Goal: Task Accomplishment & Management: Manage account settings

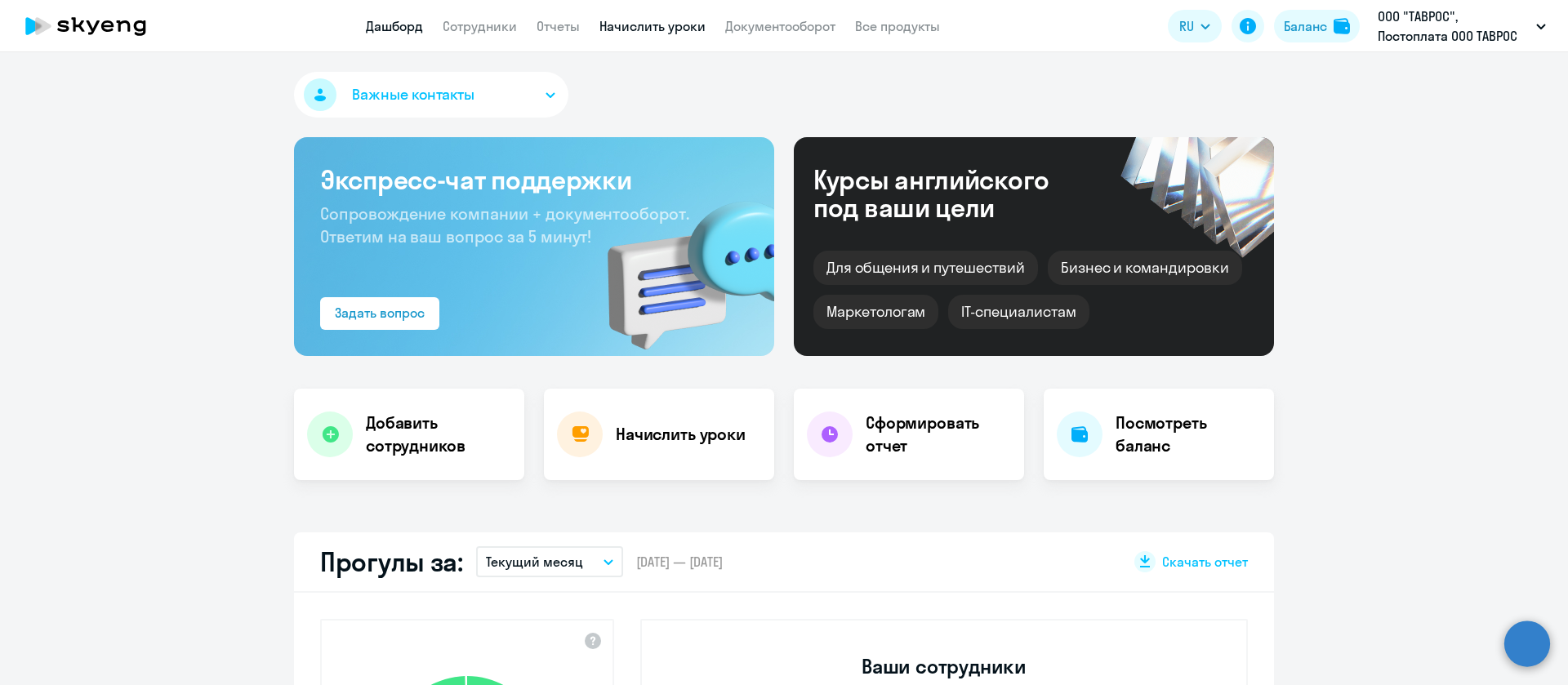
click at [684, 28] on link "Начислить уроки" at bounding box center [652, 26] width 106 height 16
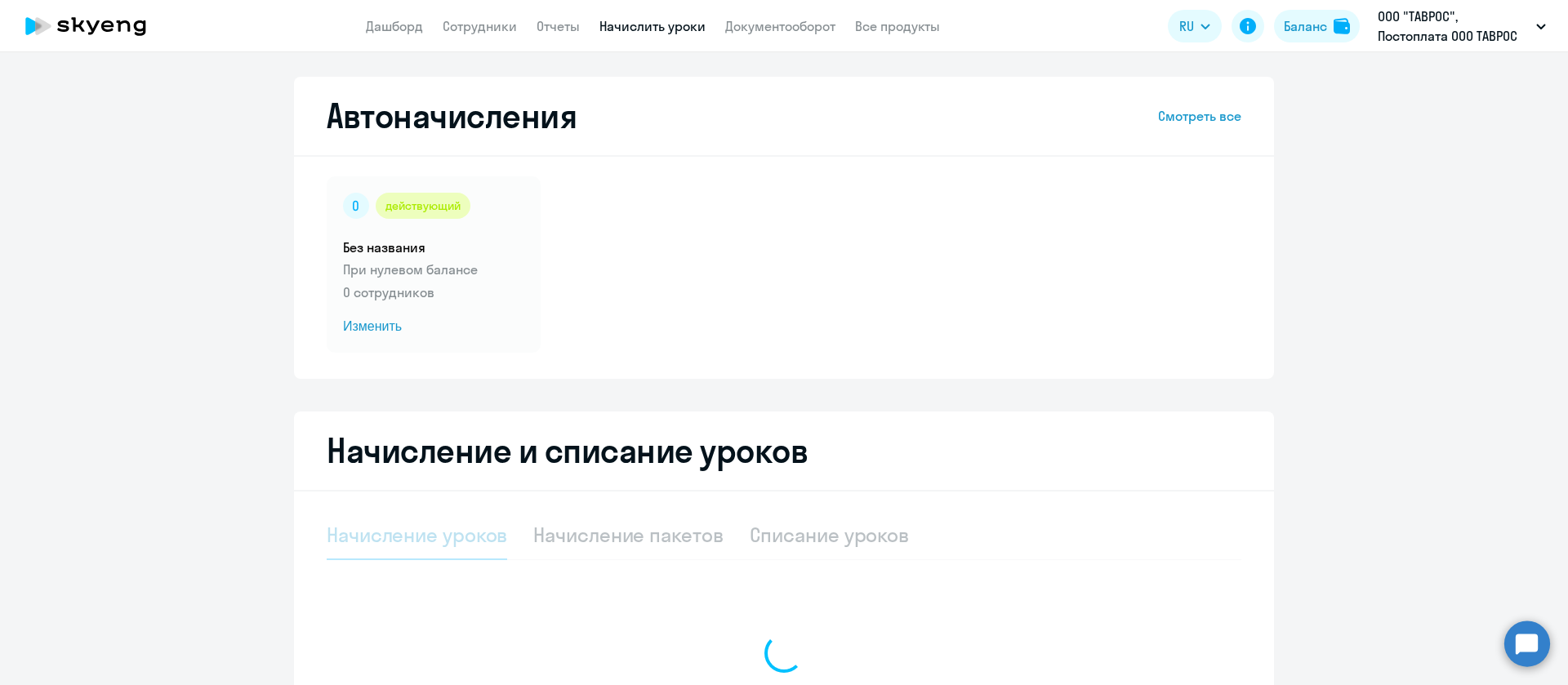
select select "10"
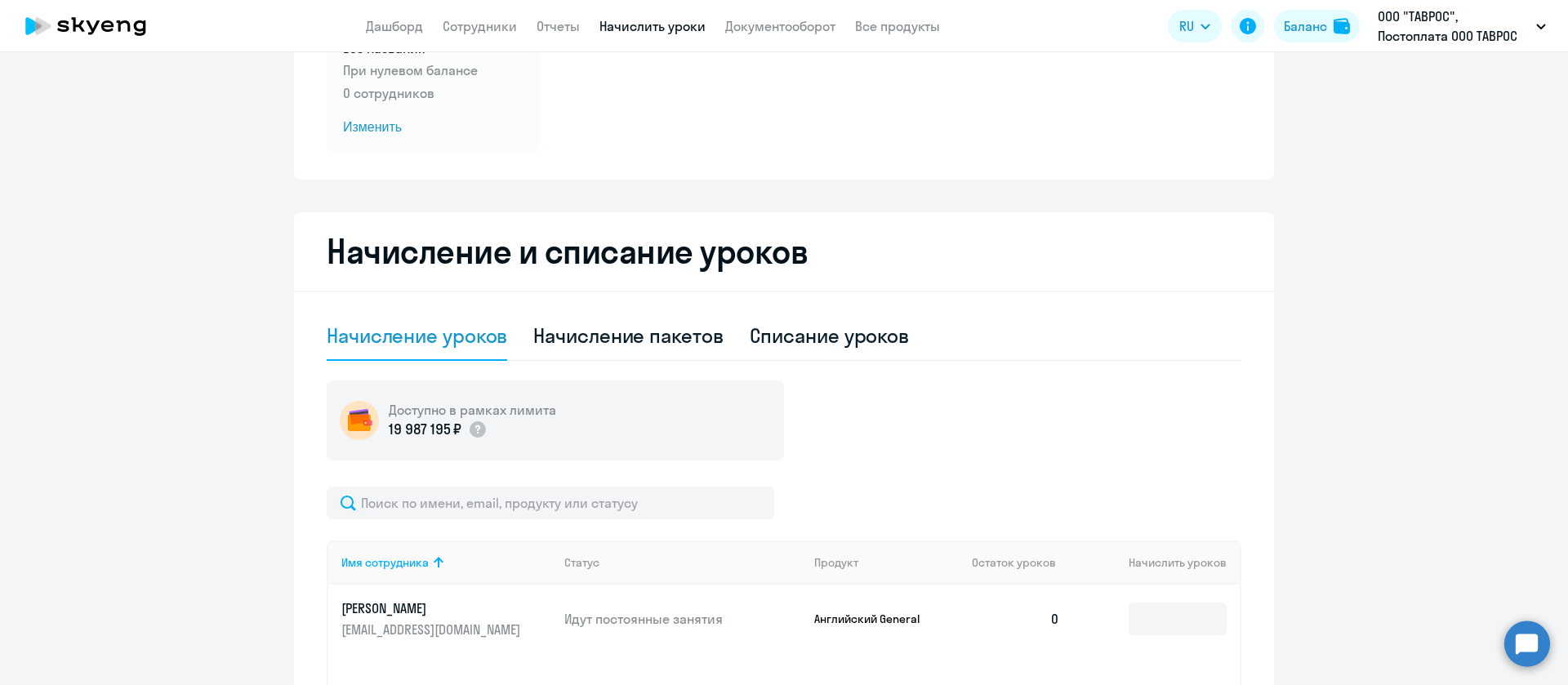
scroll to position [368, 0]
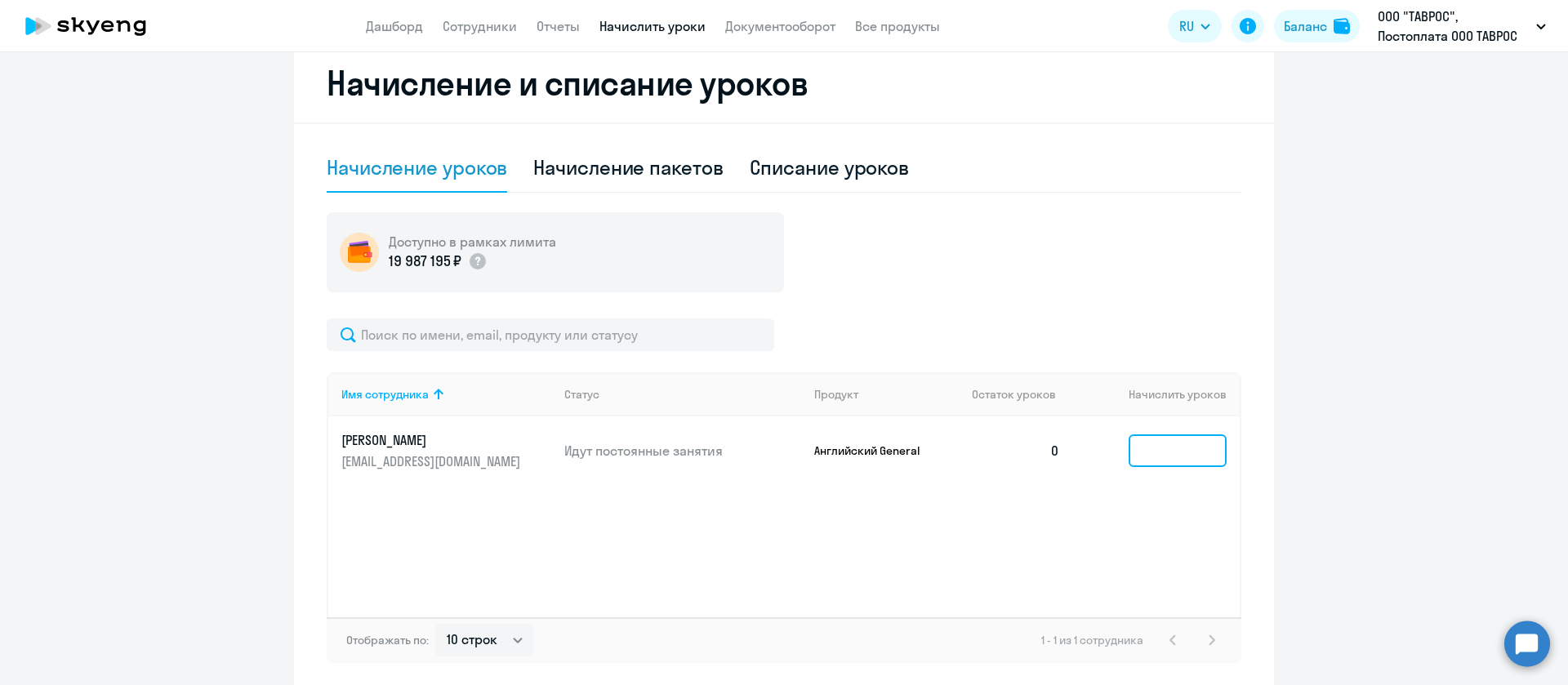
click at [1137, 454] on input at bounding box center [1178, 450] width 98 height 33
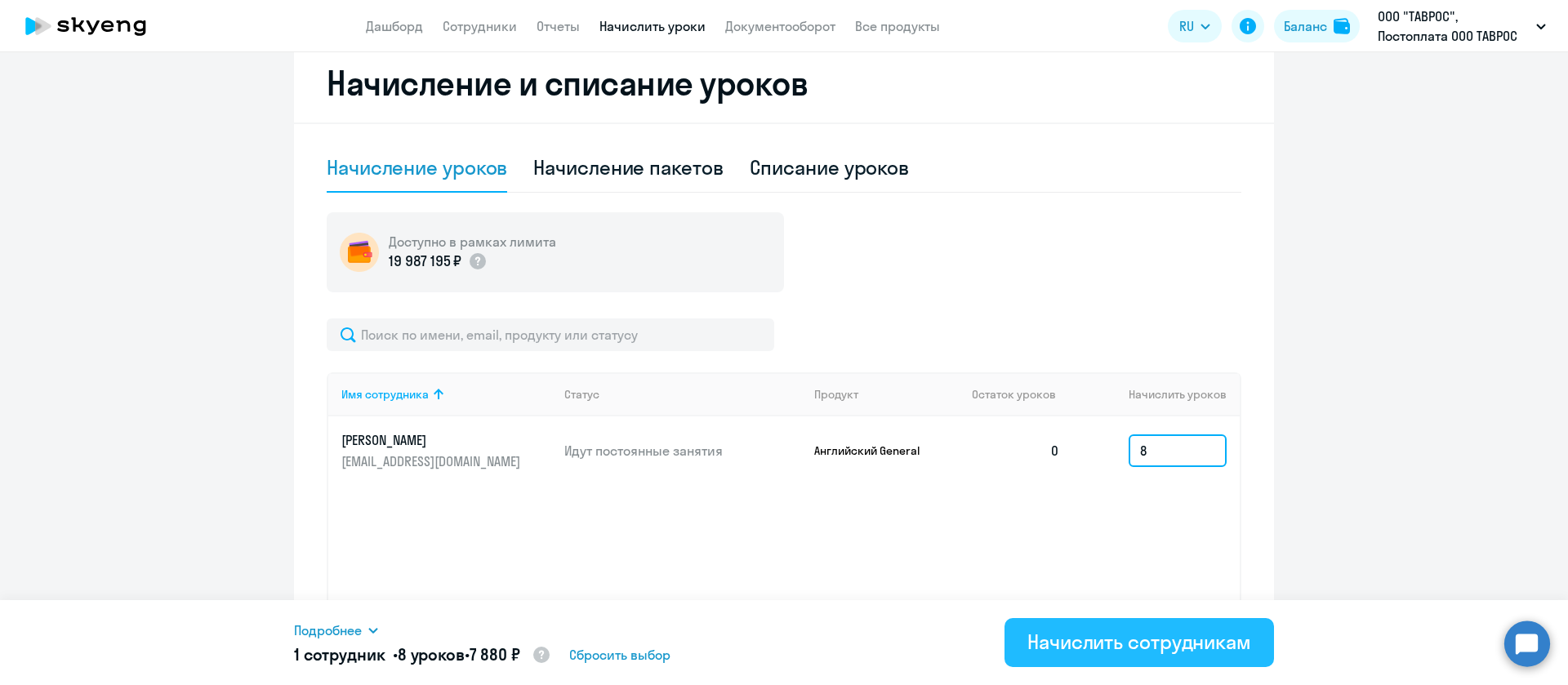
type input "8"
click at [1133, 651] on div "Начислить сотрудникам" at bounding box center [1140, 641] width 224 height 26
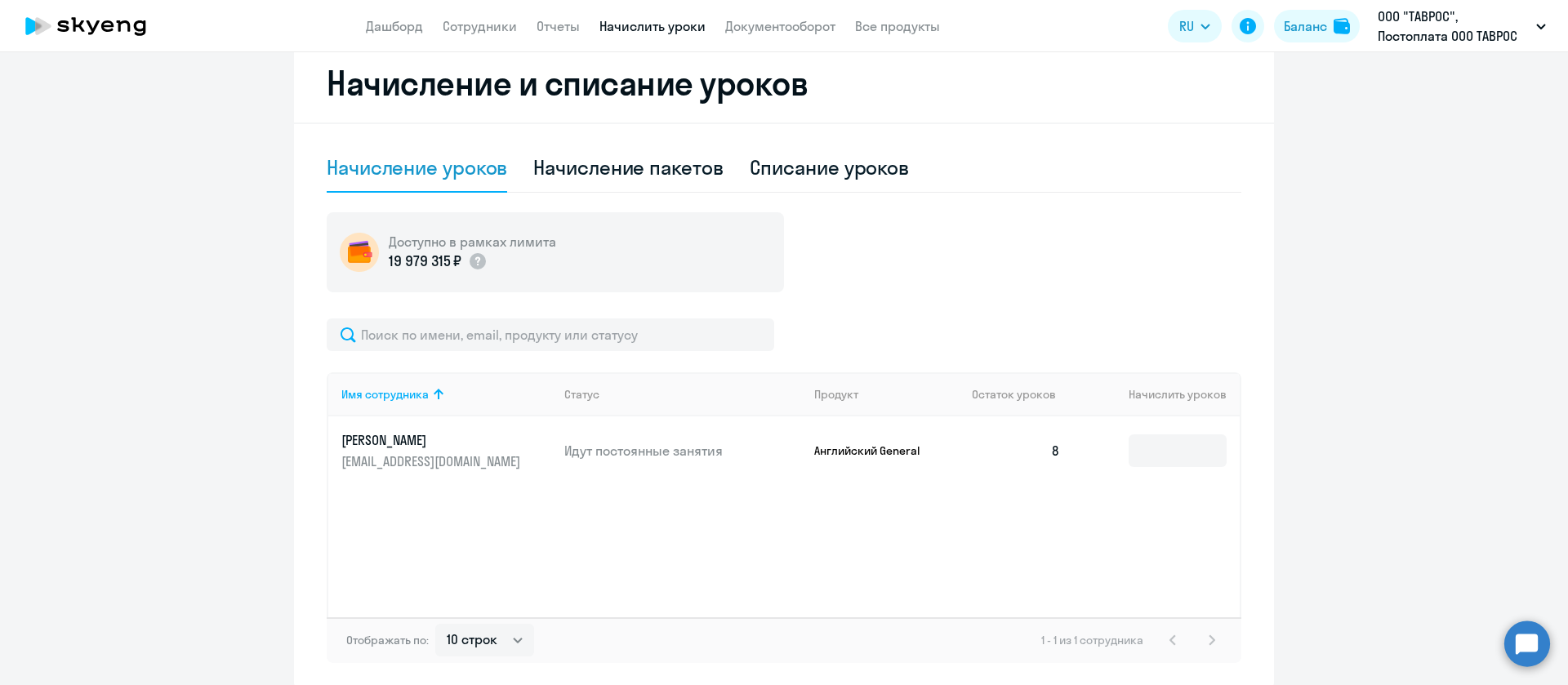
scroll to position [0, 0]
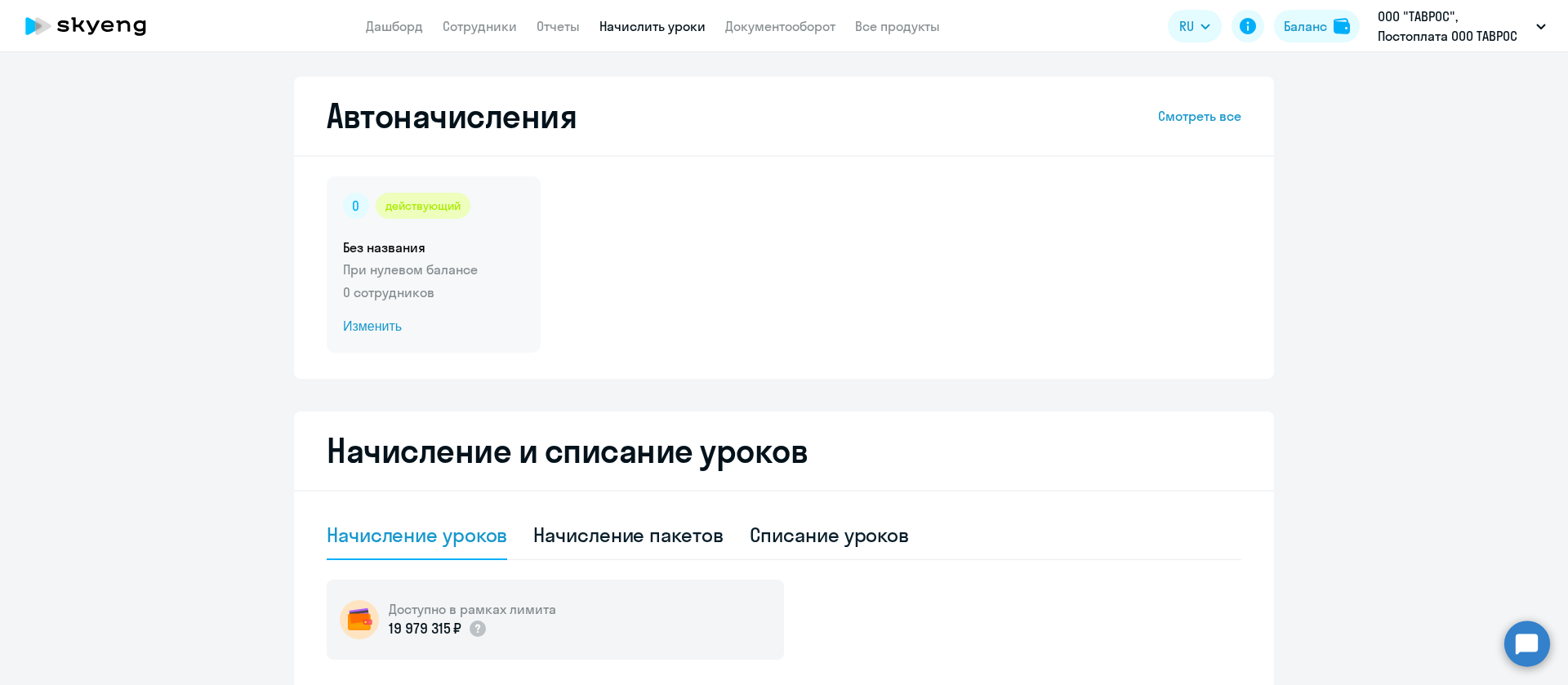
click at [357, 333] on span "Изменить" at bounding box center [434, 327] width 181 height 20
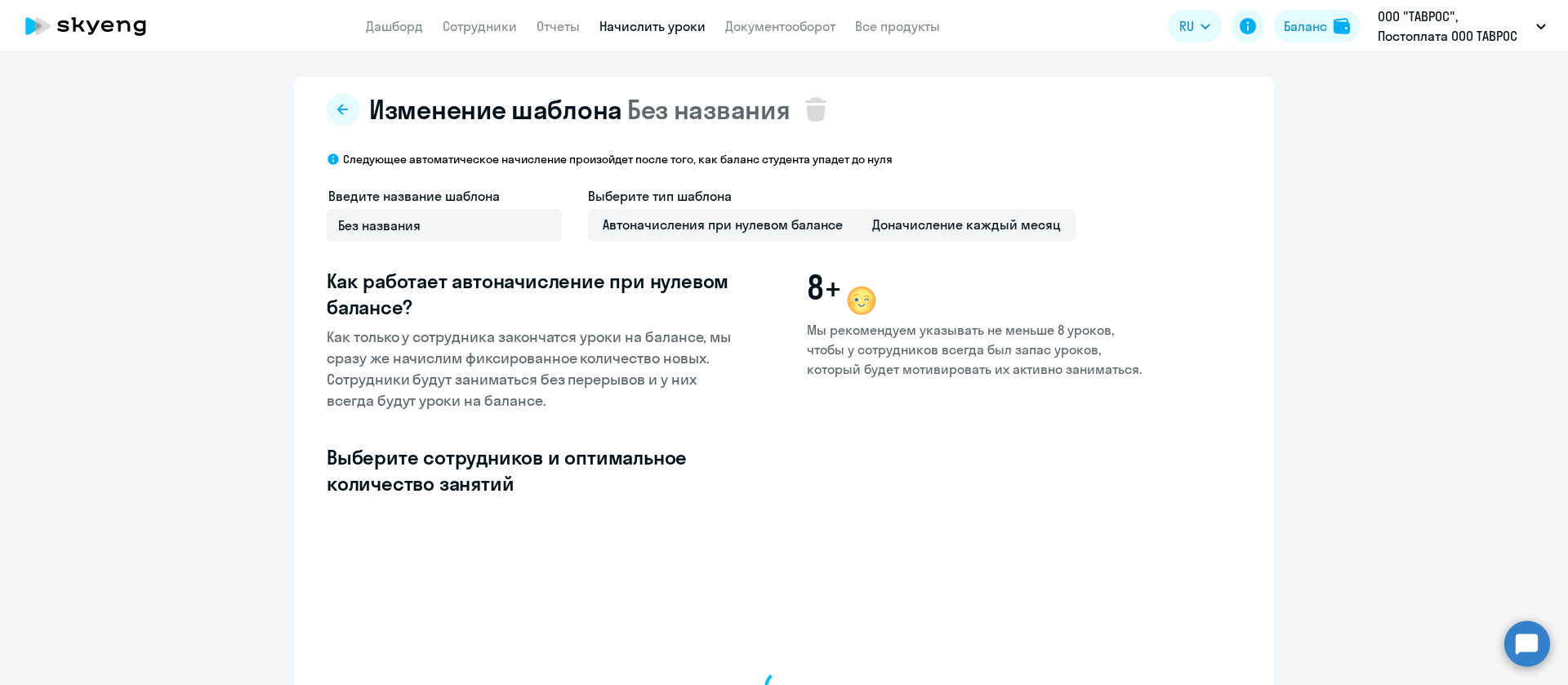
select select "10"
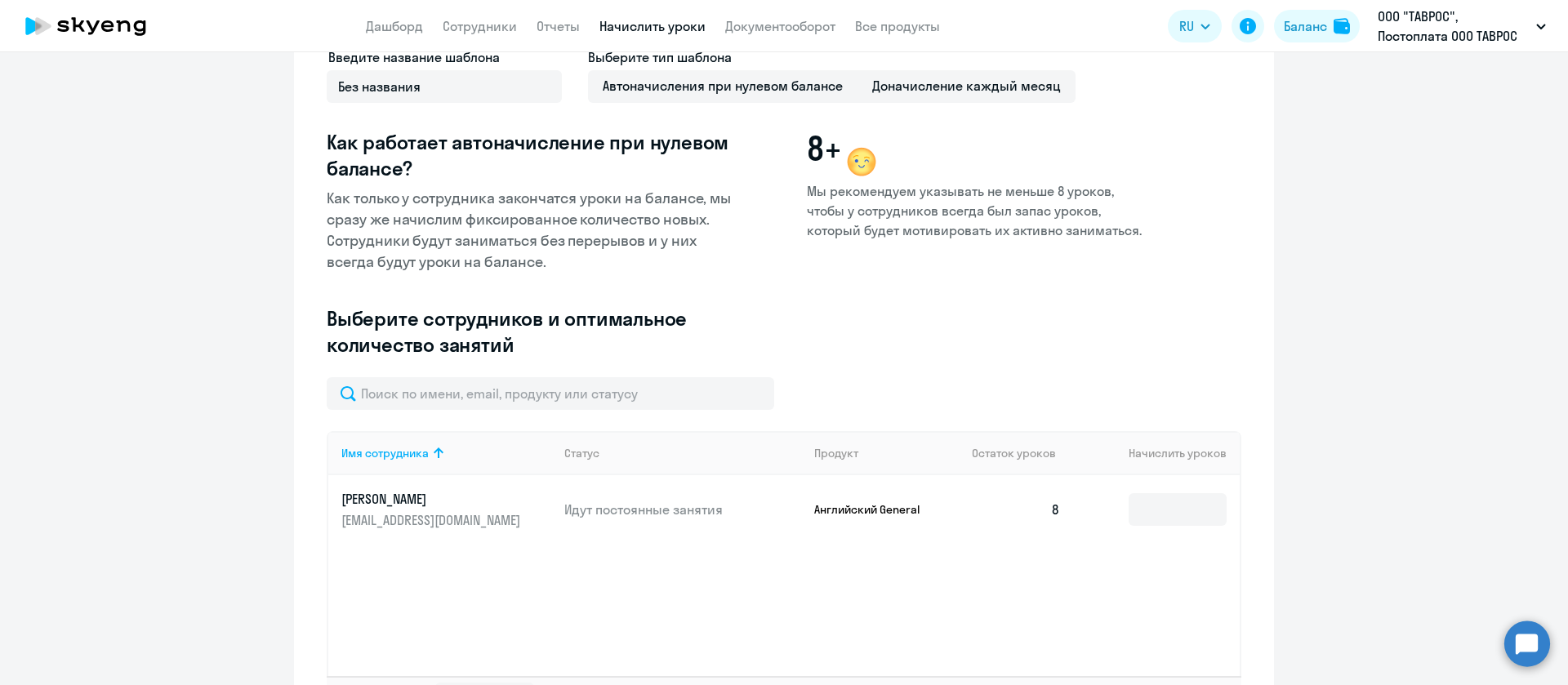
scroll to position [267, 0]
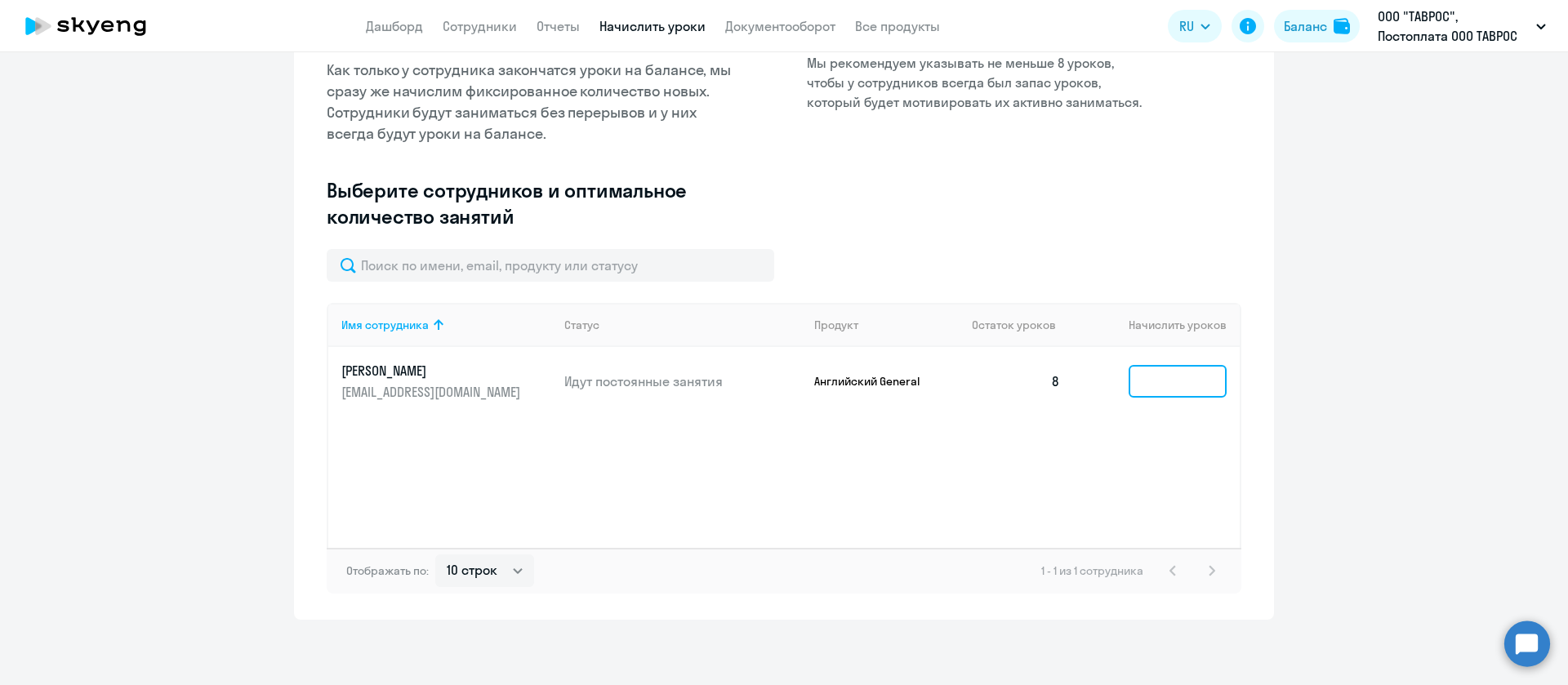
click at [1142, 372] on input at bounding box center [1178, 381] width 98 height 33
type input "9"
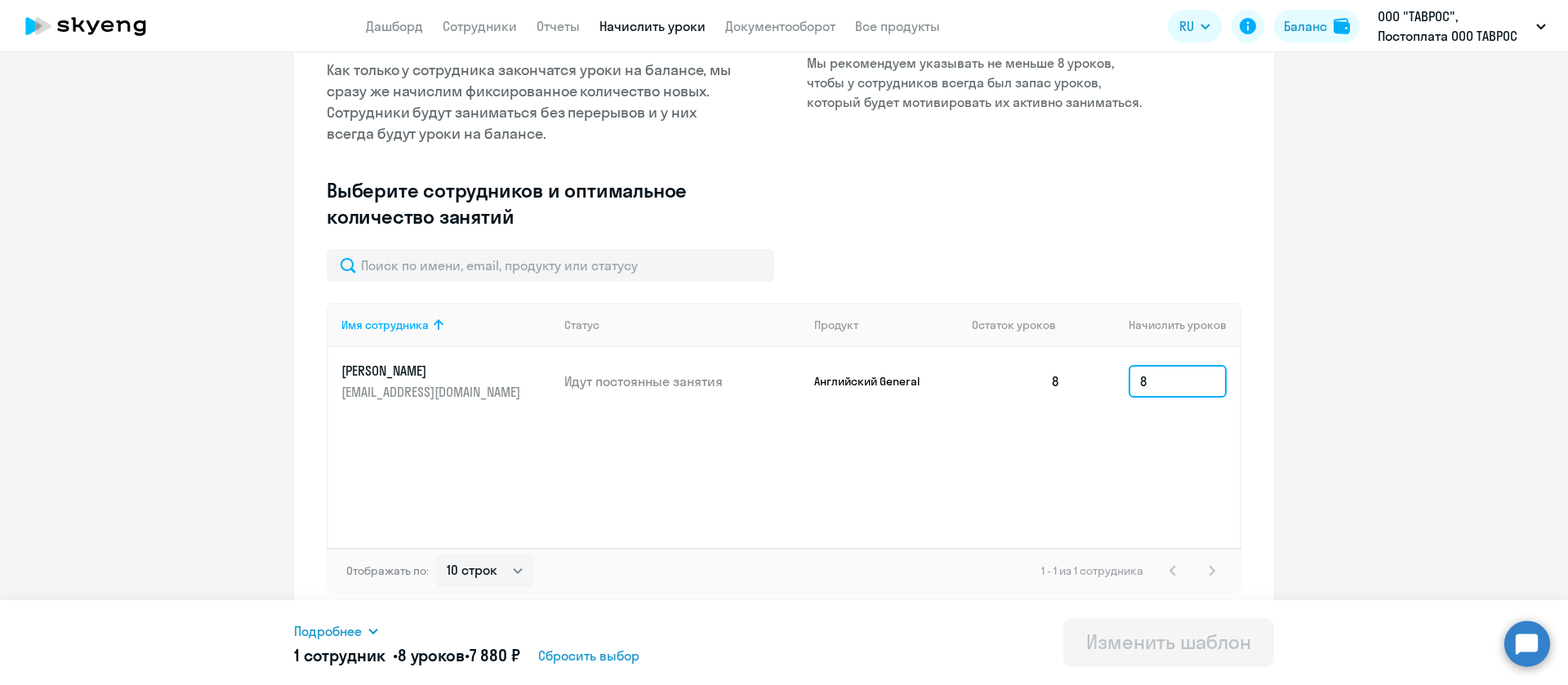
type input "8"
click at [1153, 397] on input "8" at bounding box center [1178, 381] width 98 height 33
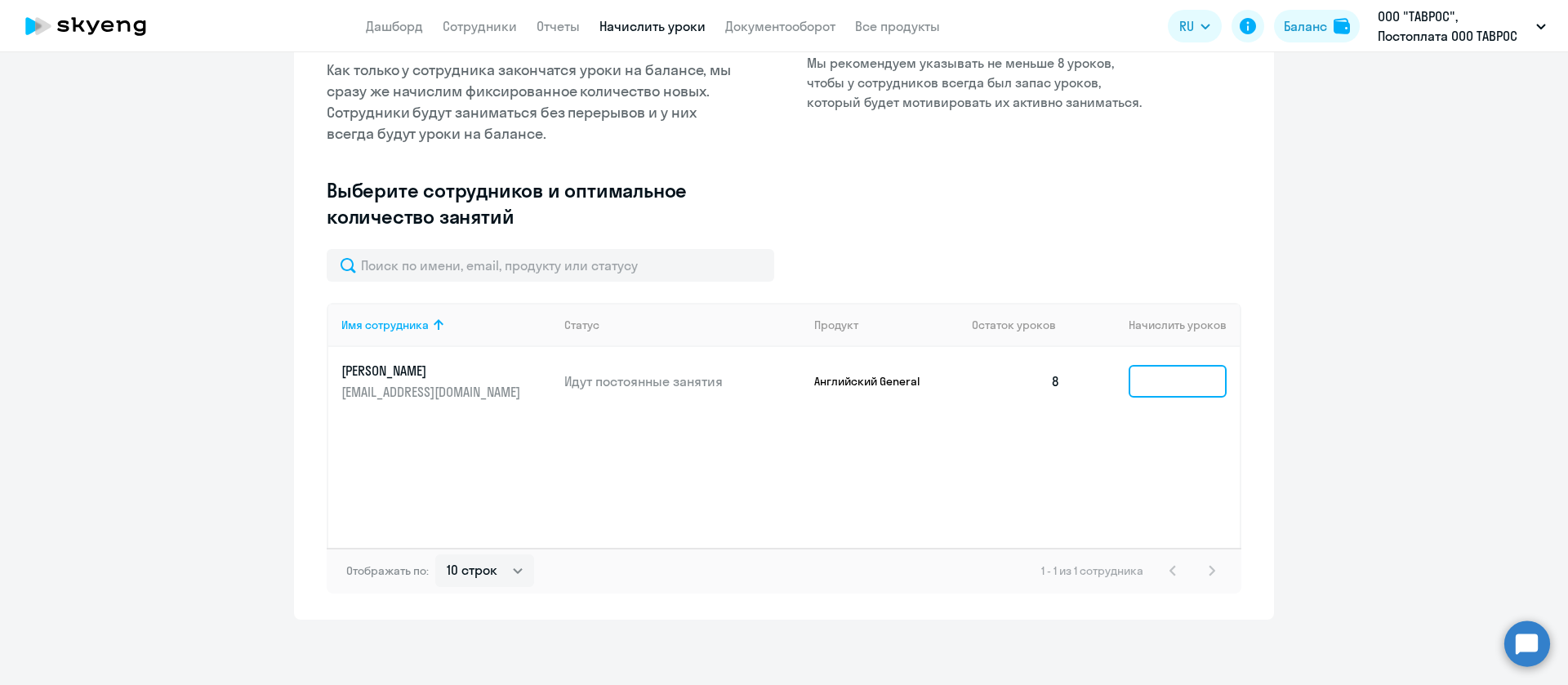
type input "8"
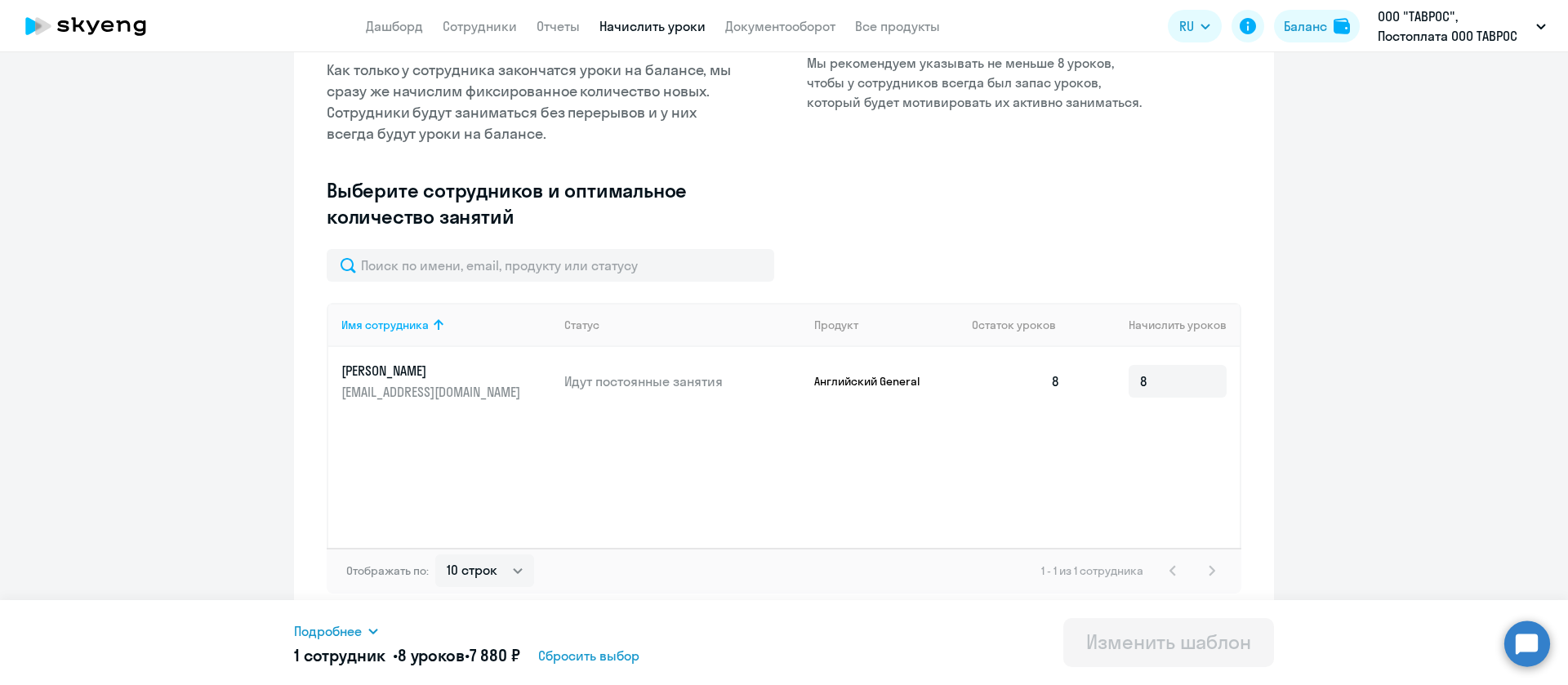
click at [1279, 380] on ng-component "Изменение шаблона Без названия Следующее автоматическое начисление произойдет п…" at bounding box center [784, 215] width 1568 height 810
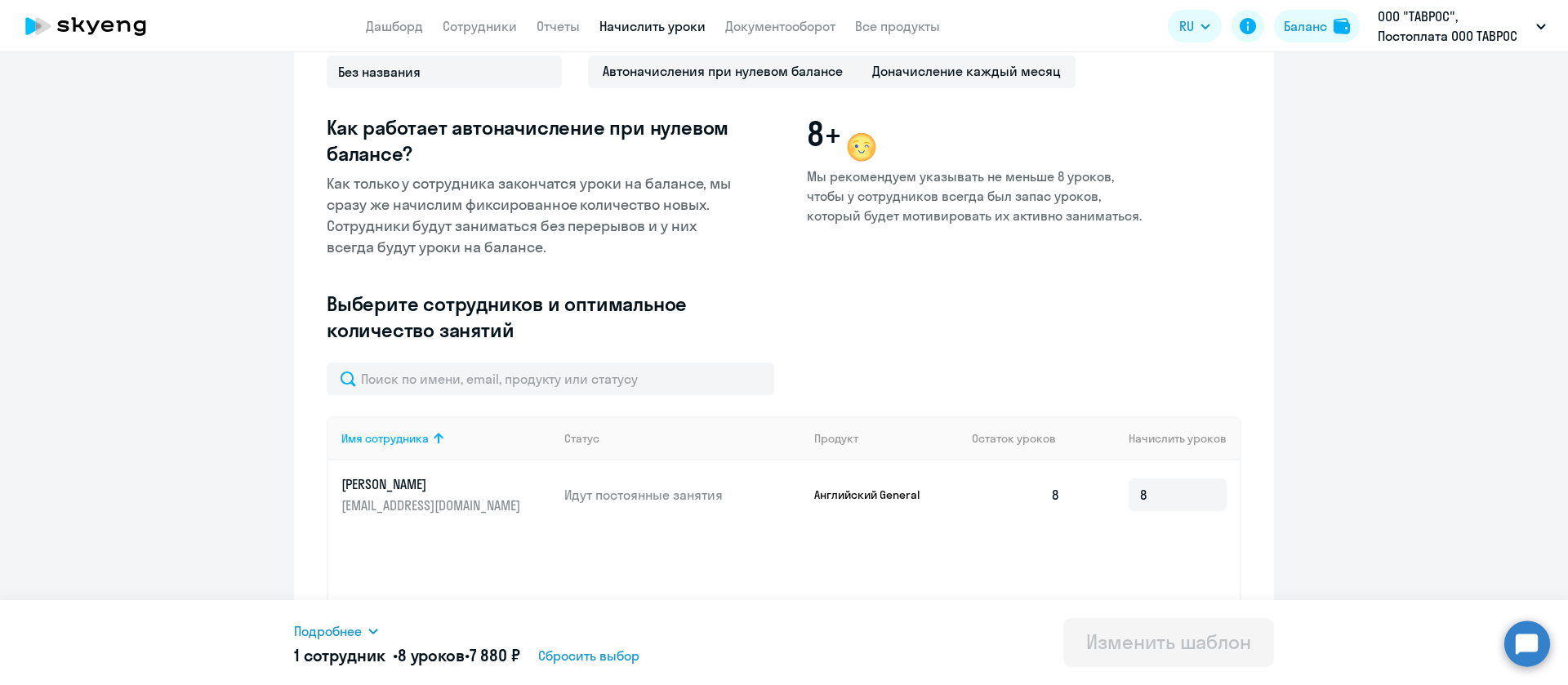
scroll to position [0, 0]
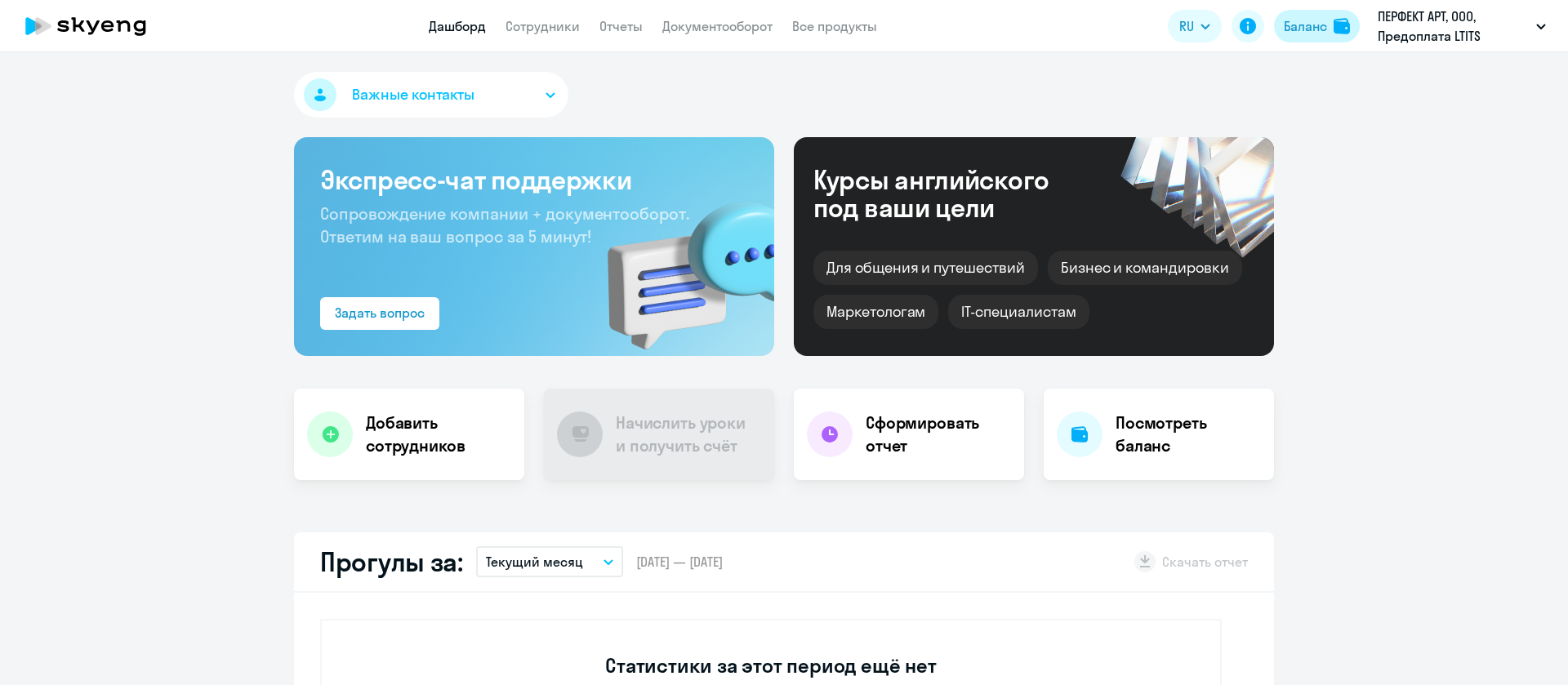
click at [1323, 16] on div "Баланс" at bounding box center [1306, 26] width 44 height 20
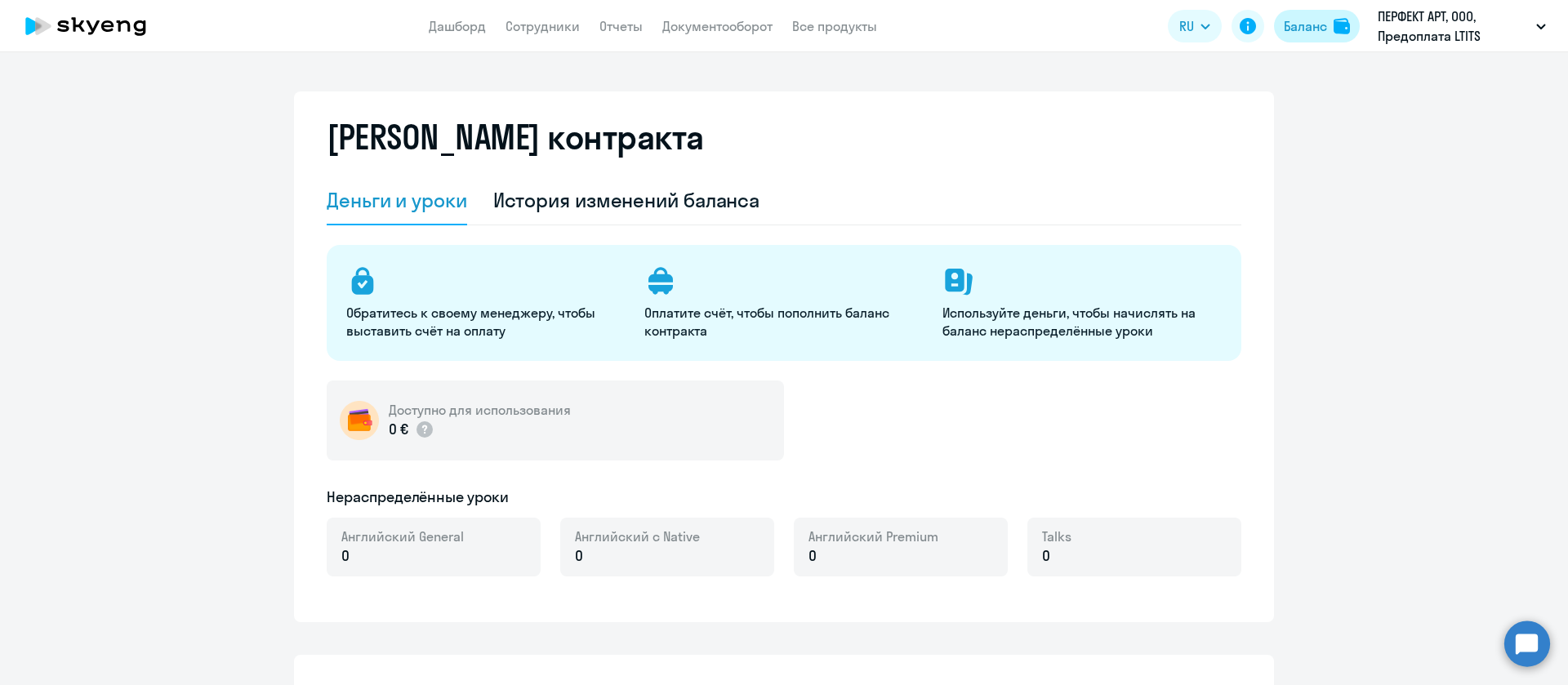
select select "english_adult_not_native_speaker"
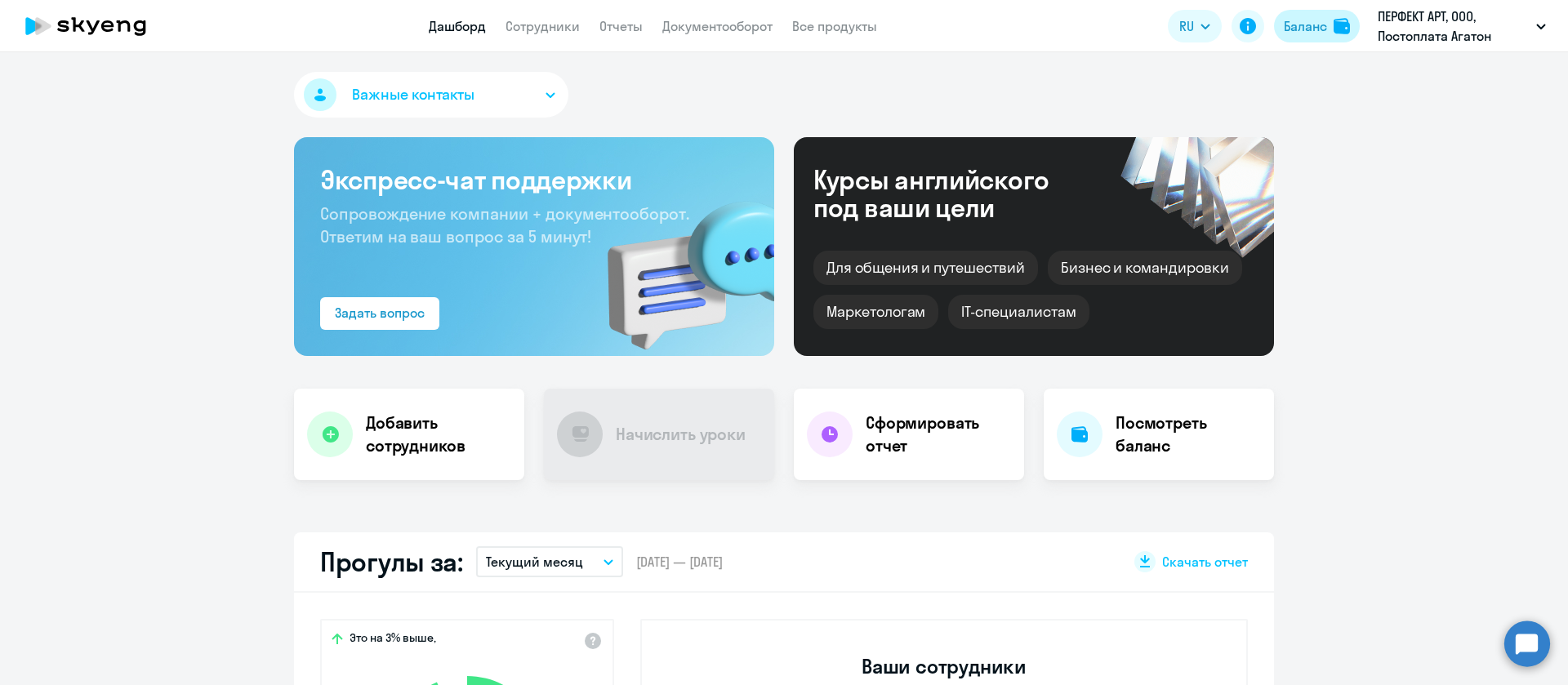
click at [1324, 16] on div "Баланс" at bounding box center [1306, 26] width 44 height 20
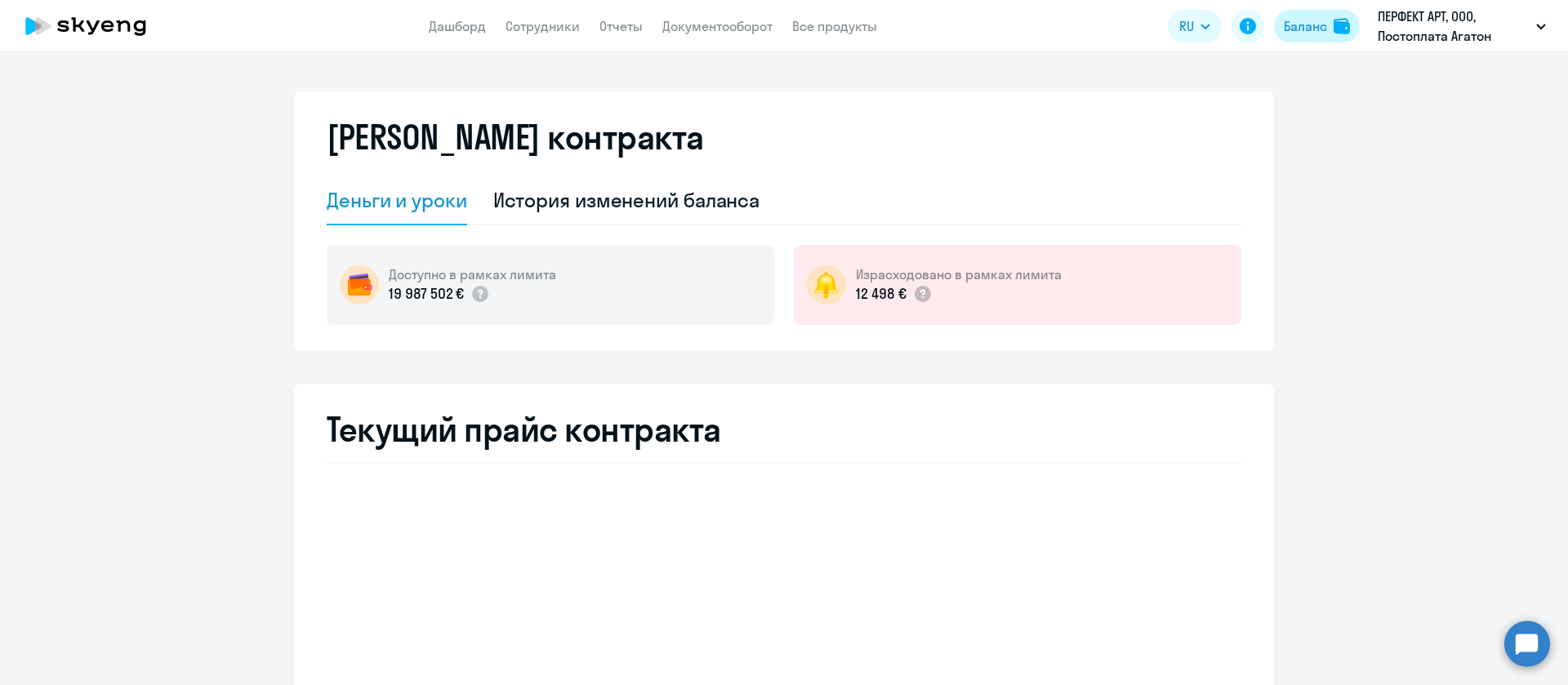
select select "english_adult_not_native_speaker"
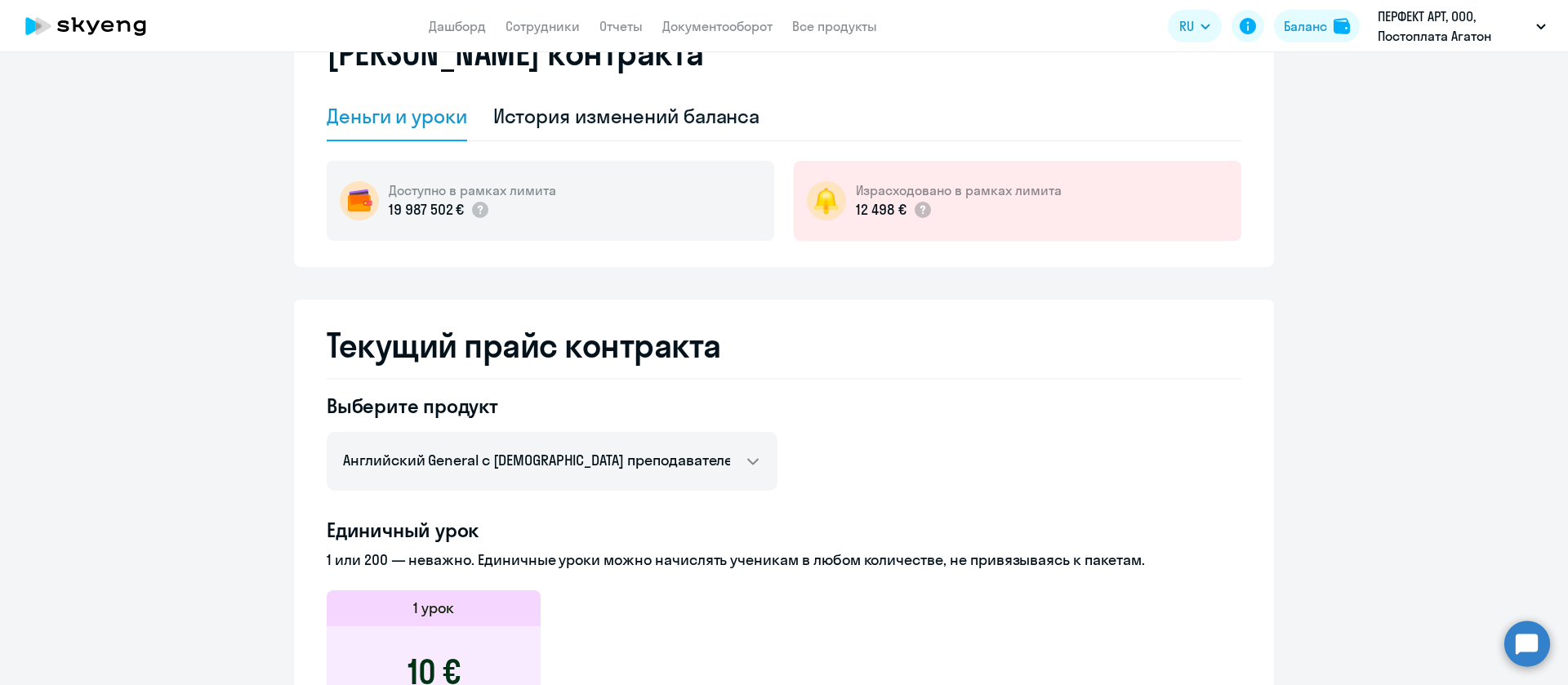
scroll to position [123, 0]
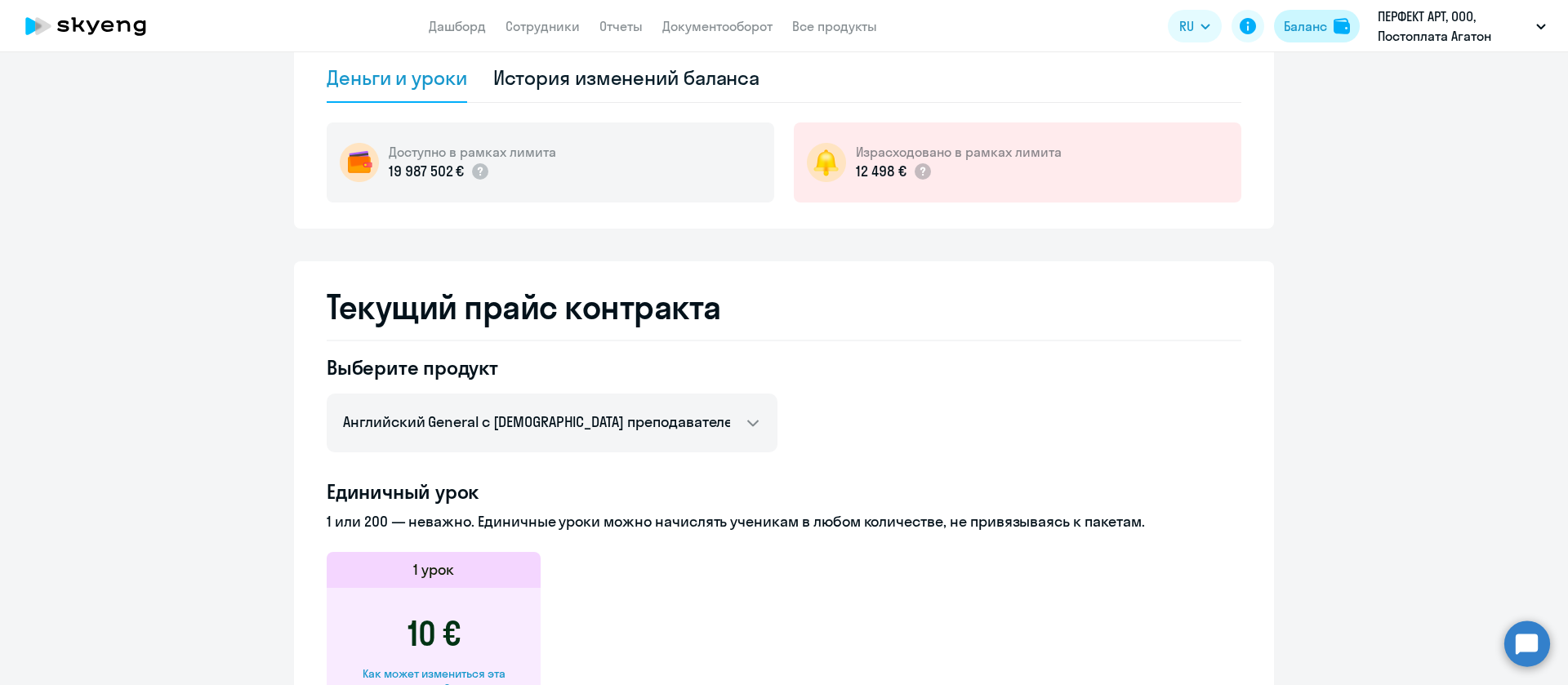
click at [1299, 20] on div "Баланс" at bounding box center [1306, 26] width 44 height 20
click at [754, 29] on link "Документооборот" at bounding box center [717, 26] width 110 height 16
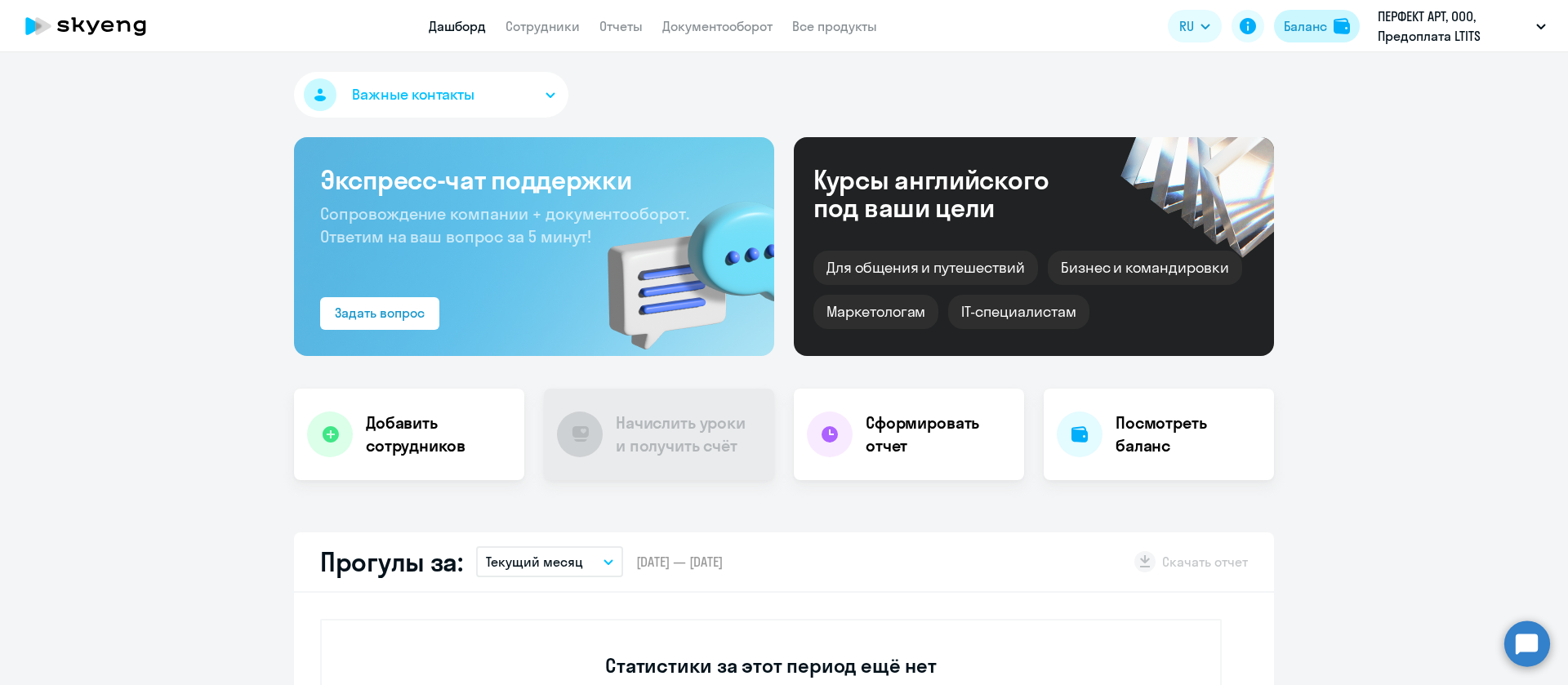
click at [1332, 27] on button "Баланс" at bounding box center [1317, 26] width 85 height 33
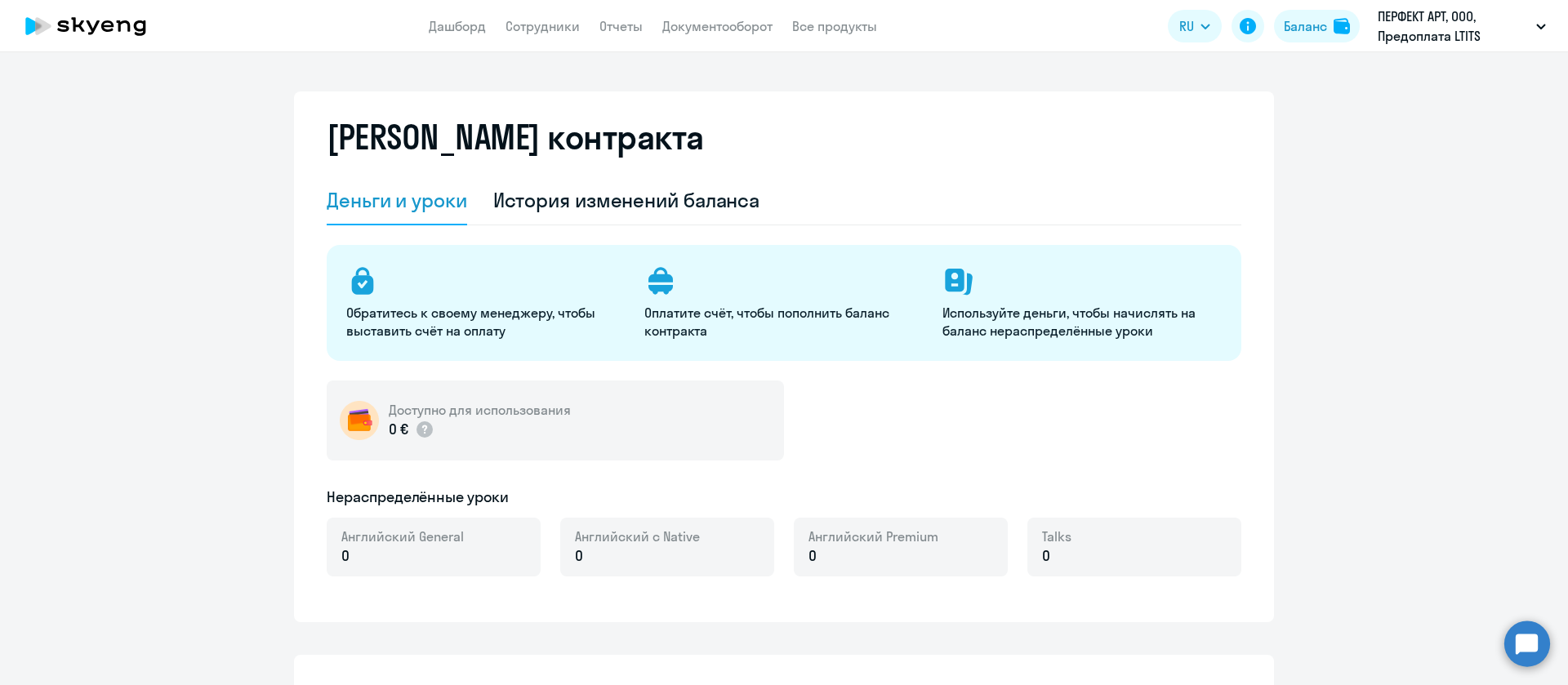
select select "english_adult_not_native_speaker"
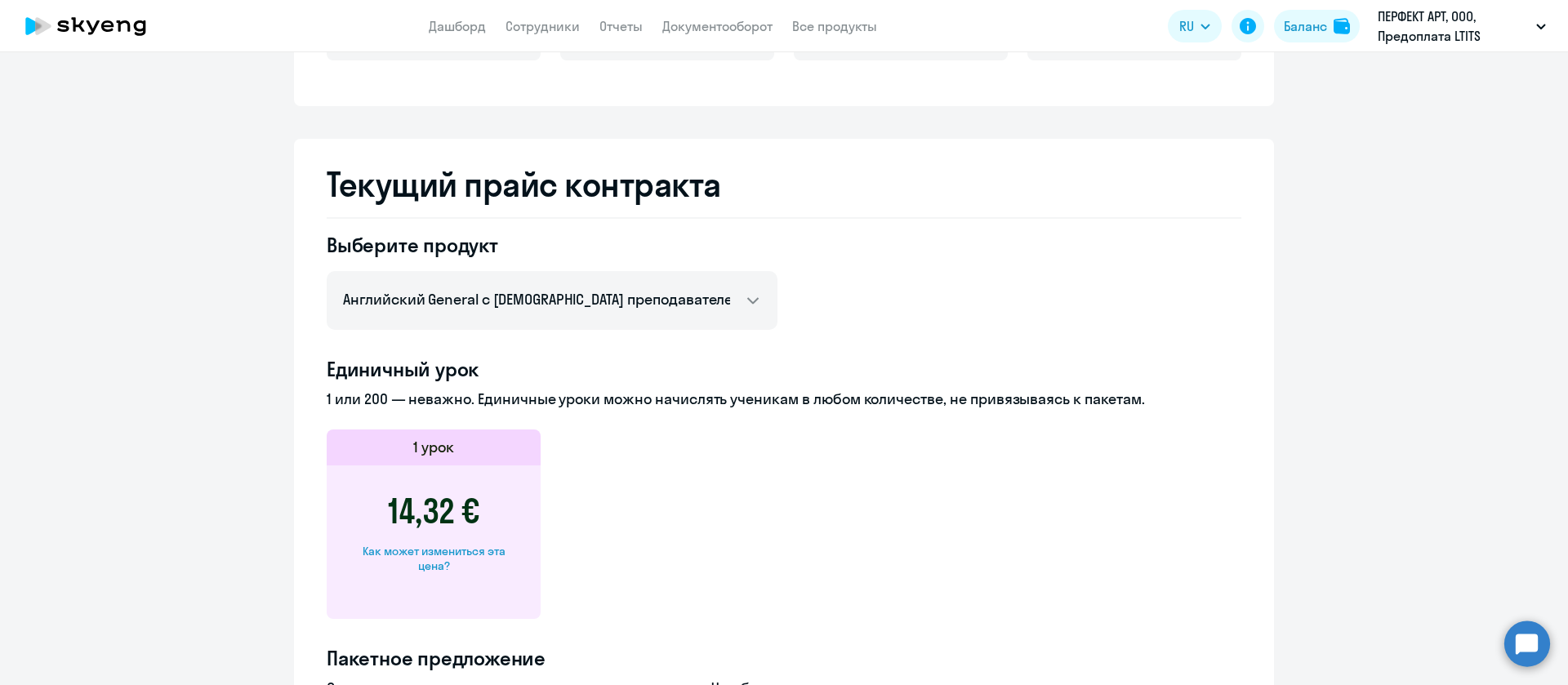
scroll to position [368, 0]
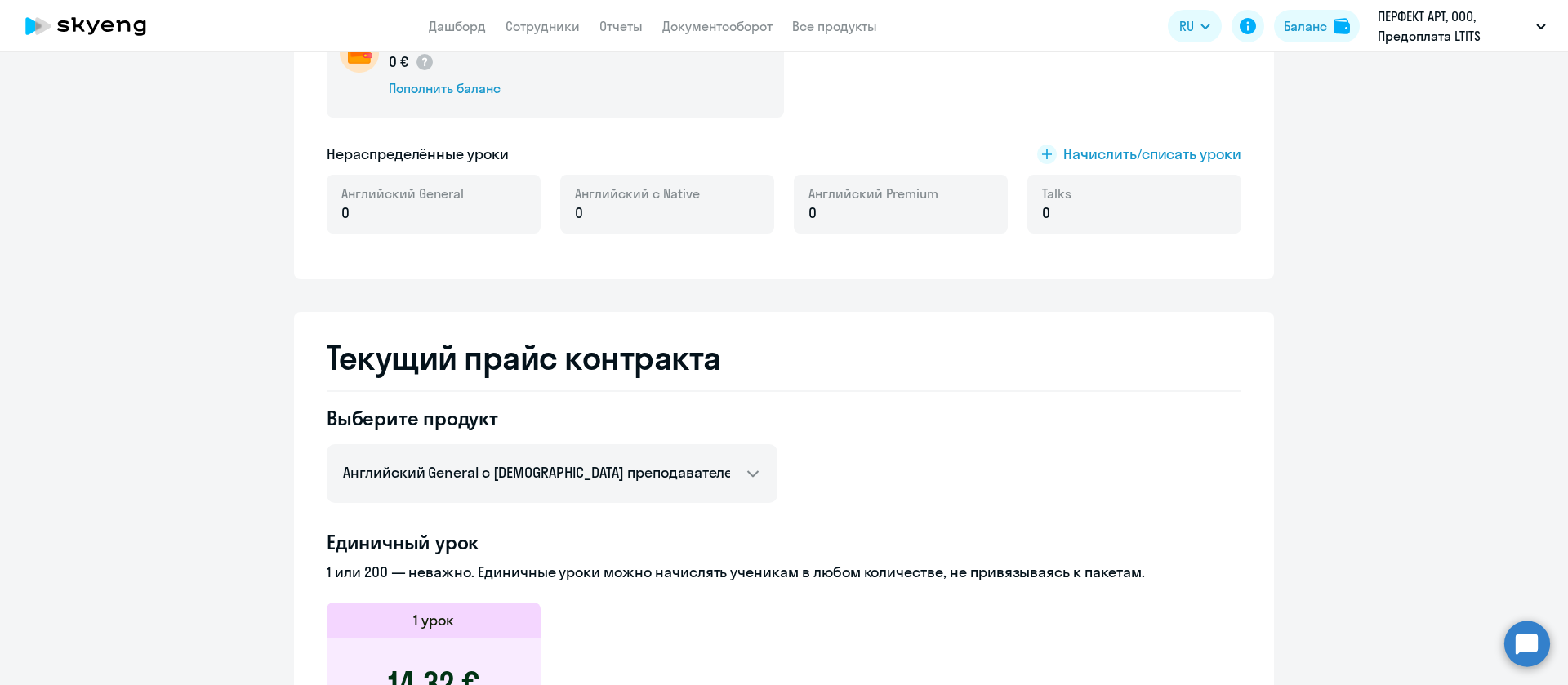
click at [726, 36] on app-menu-item-link "Документооборот" at bounding box center [717, 26] width 110 height 20
click at [726, 22] on link "Документооборот" at bounding box center [717, 26] width 110 height 16
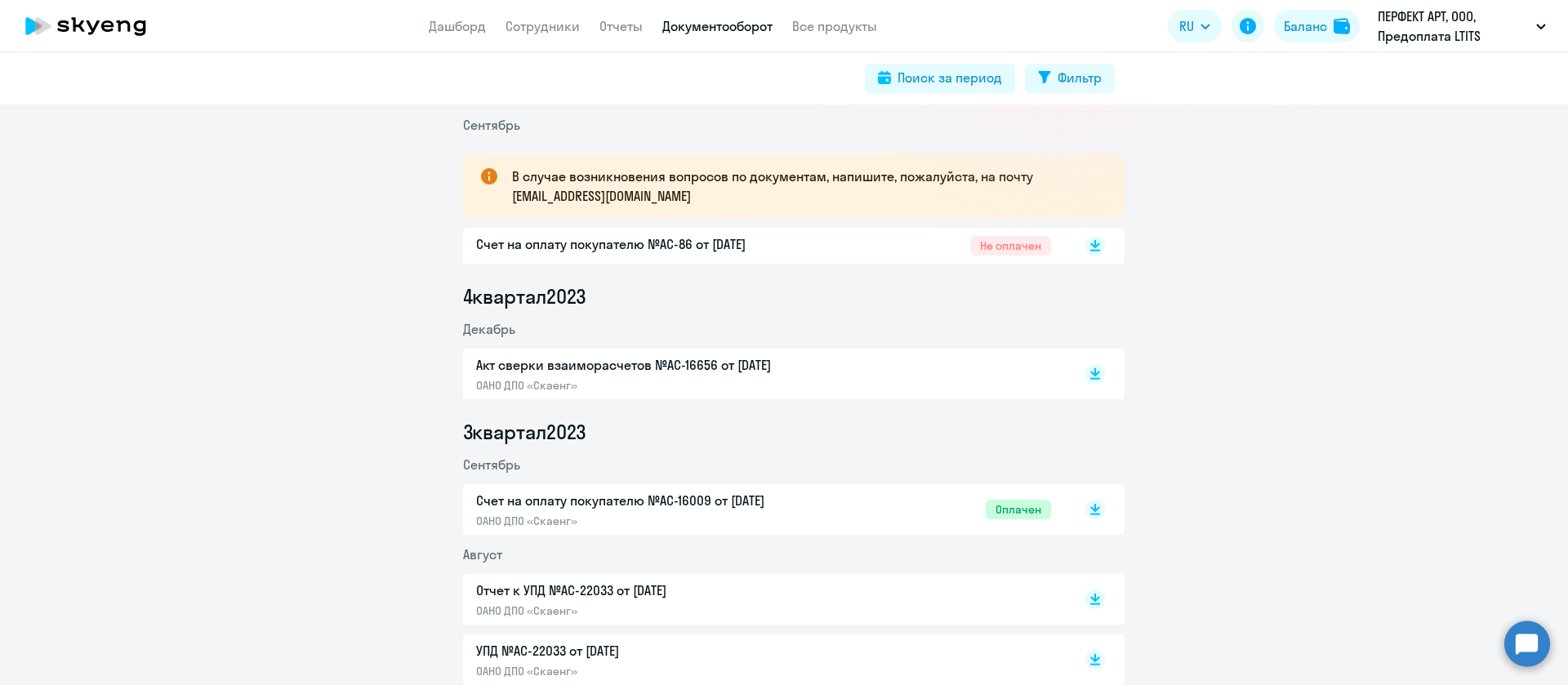
scroll to position [245, 0]
